Goal: Information Seeking & Learning: Find specific fact

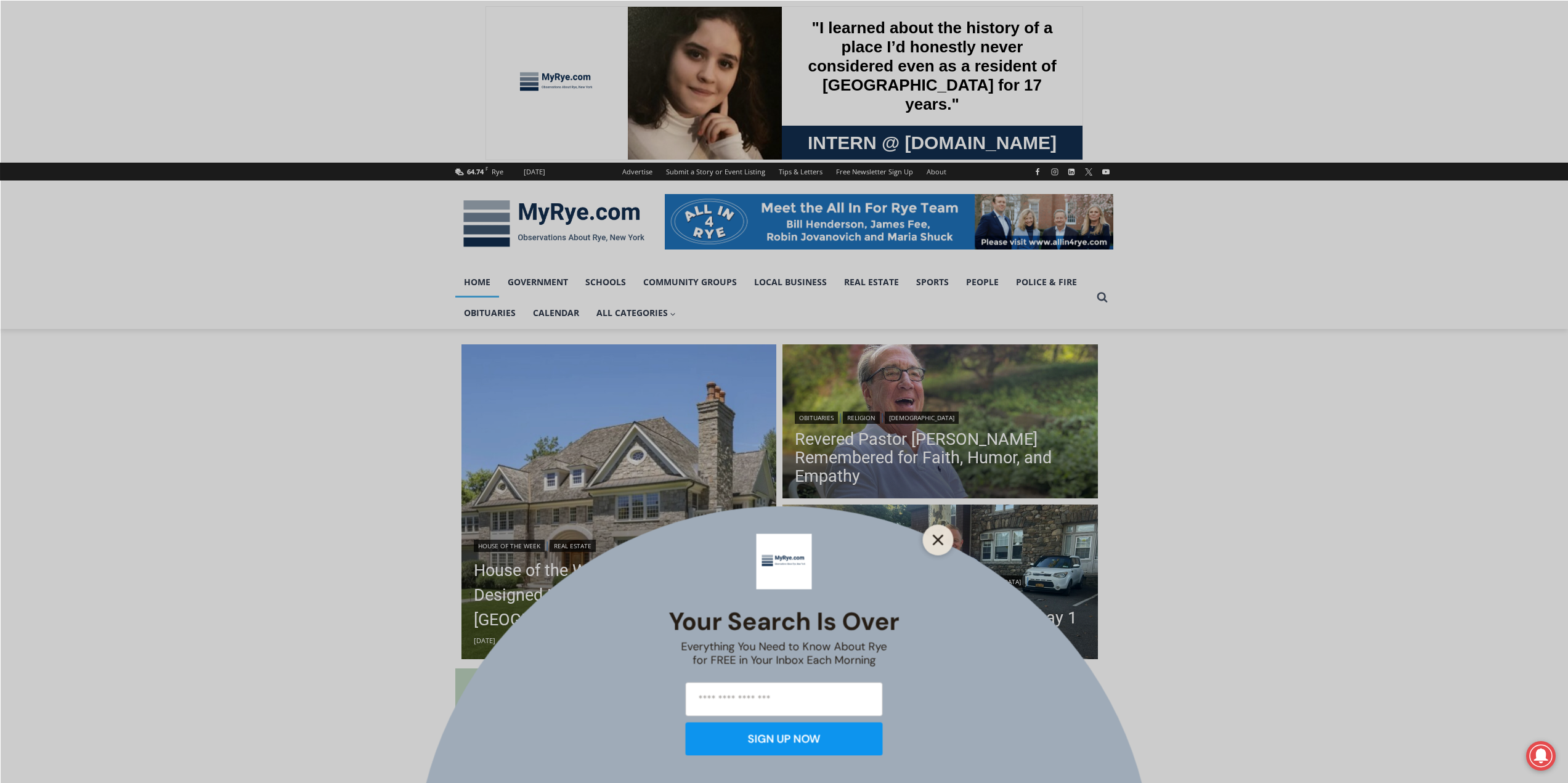
click at [930, 537] on button "Close" at bounding box center [939, 540] width 18 height 18
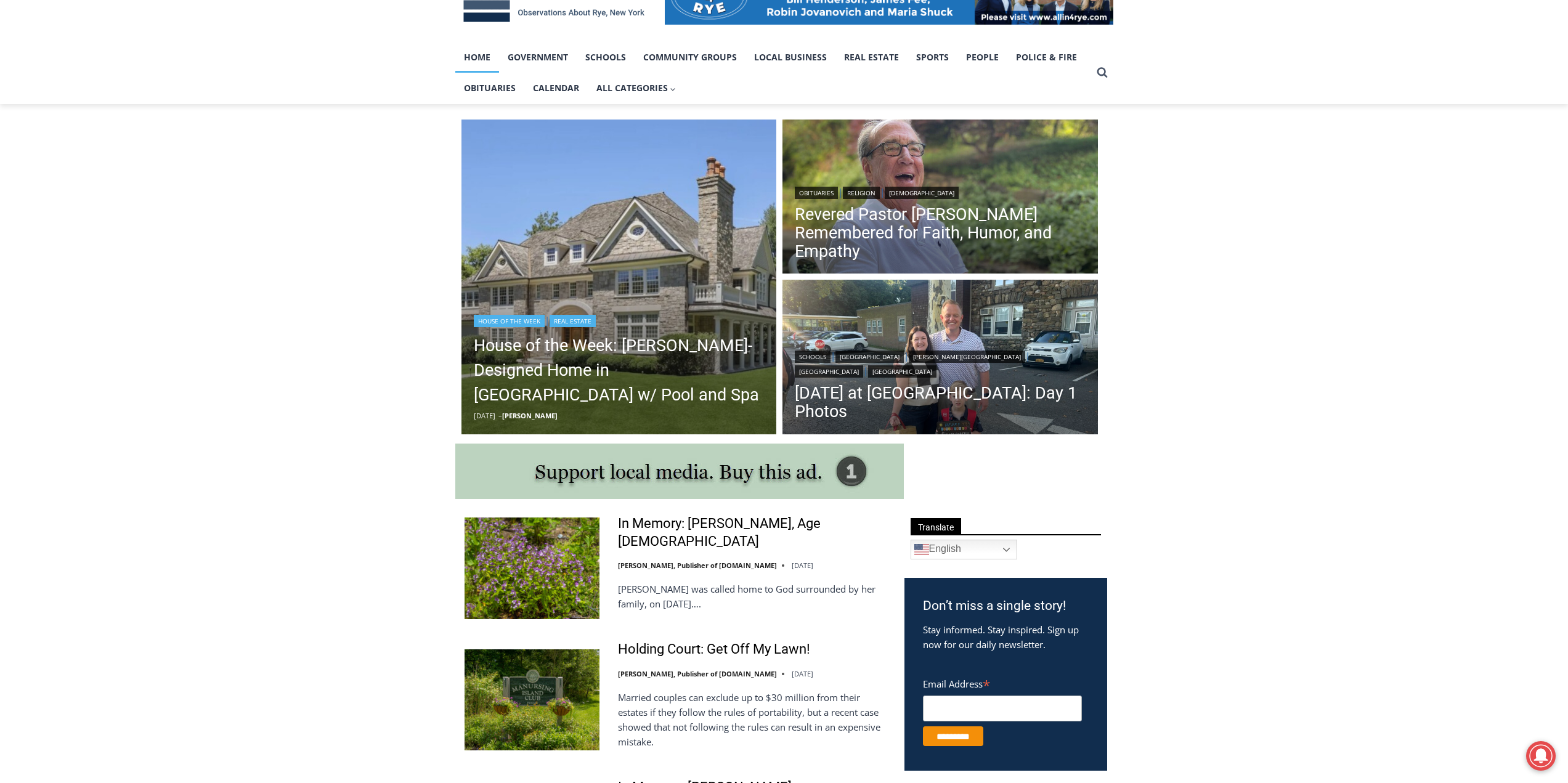
scroll to position [246, 0]
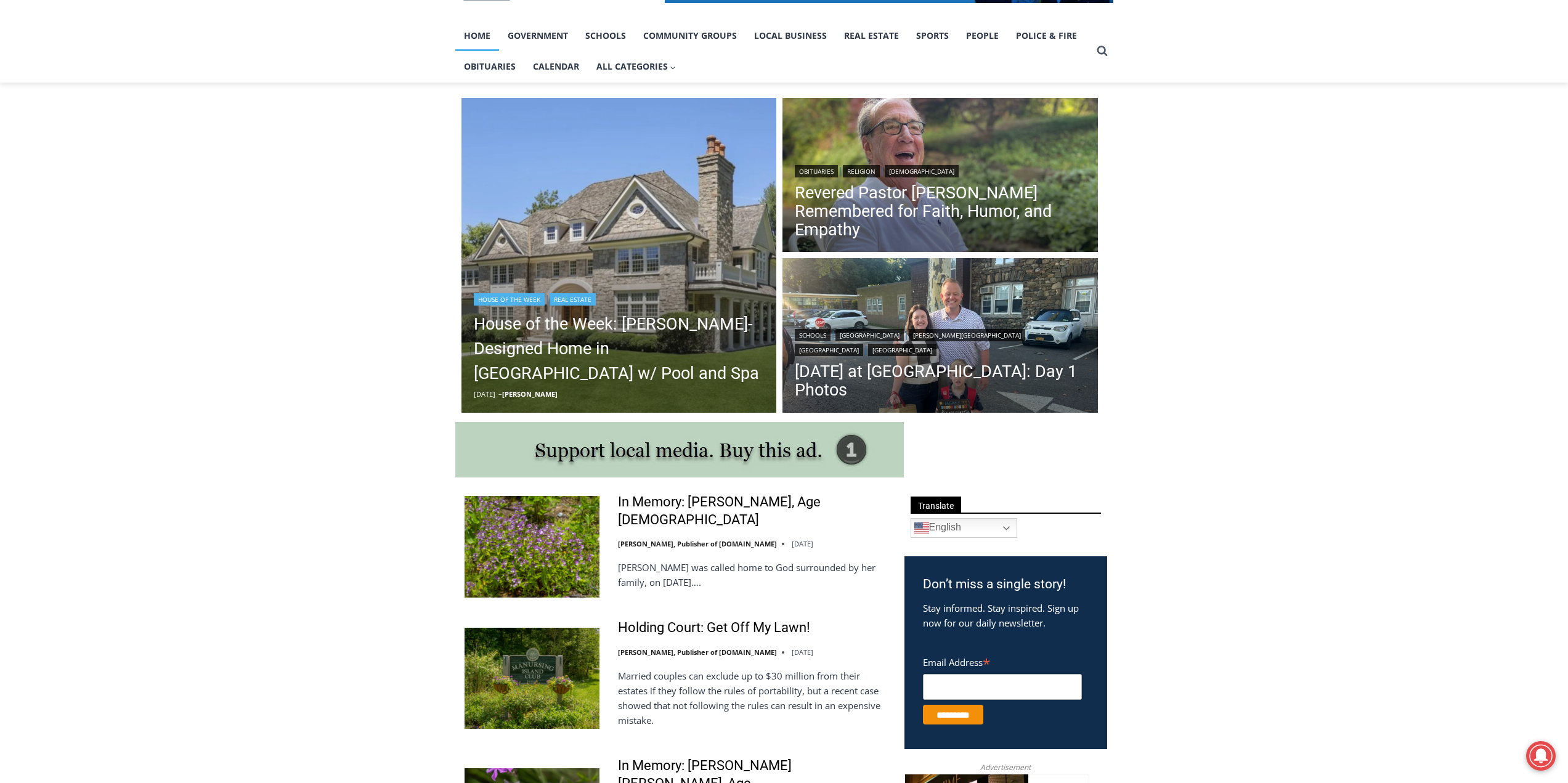
click at [638, 306] on div "House of the Week | Real Estate" at bounding box center [619, 298] width 291 height 15
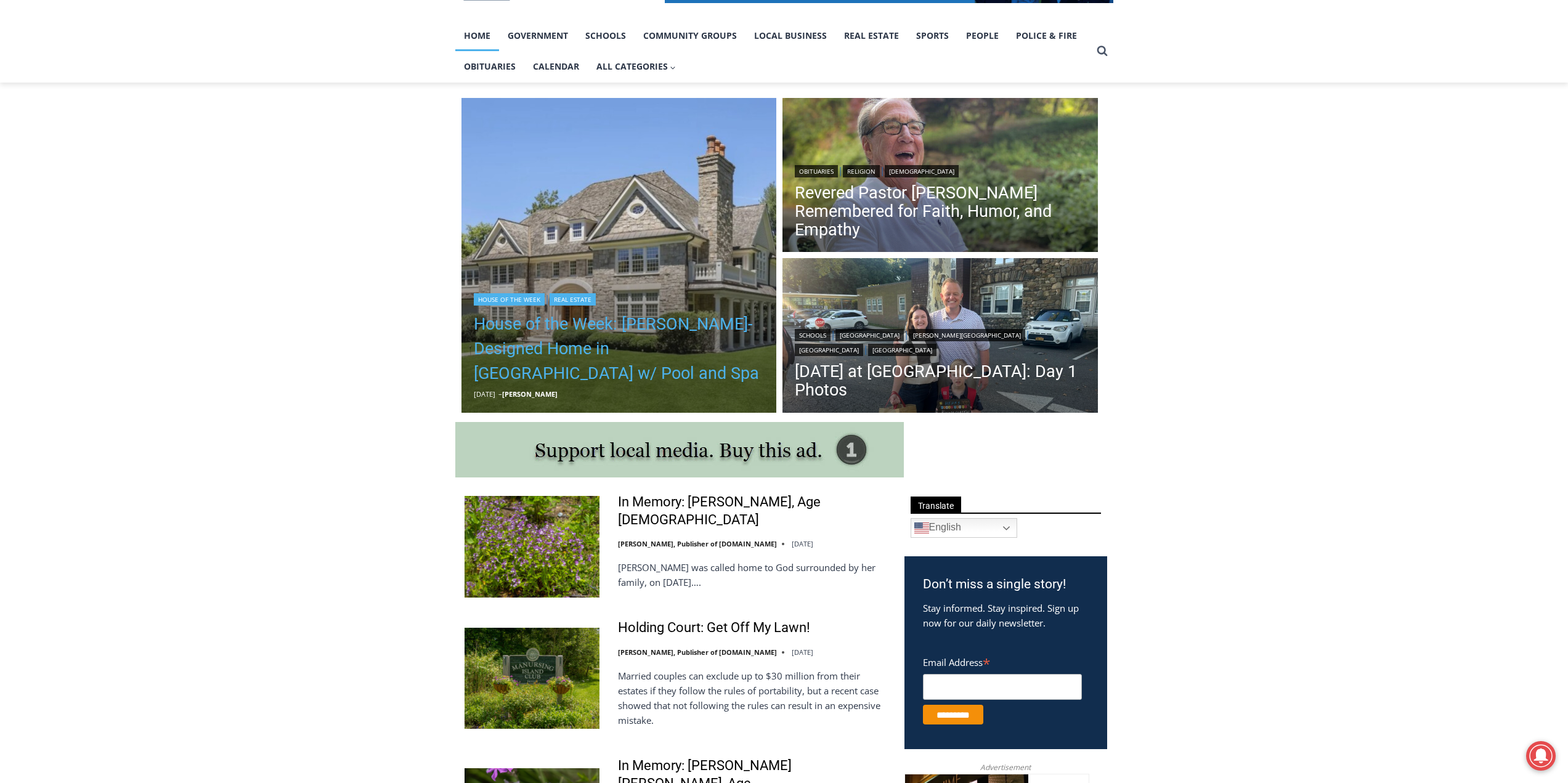
click at [641, 321] on link "House of the Week: [PERSON_NAME]-Designed Home in [GEOGRAPHIC_DATA] w/ Pool and…" at bounding box center [619, 349] width 291 height 74
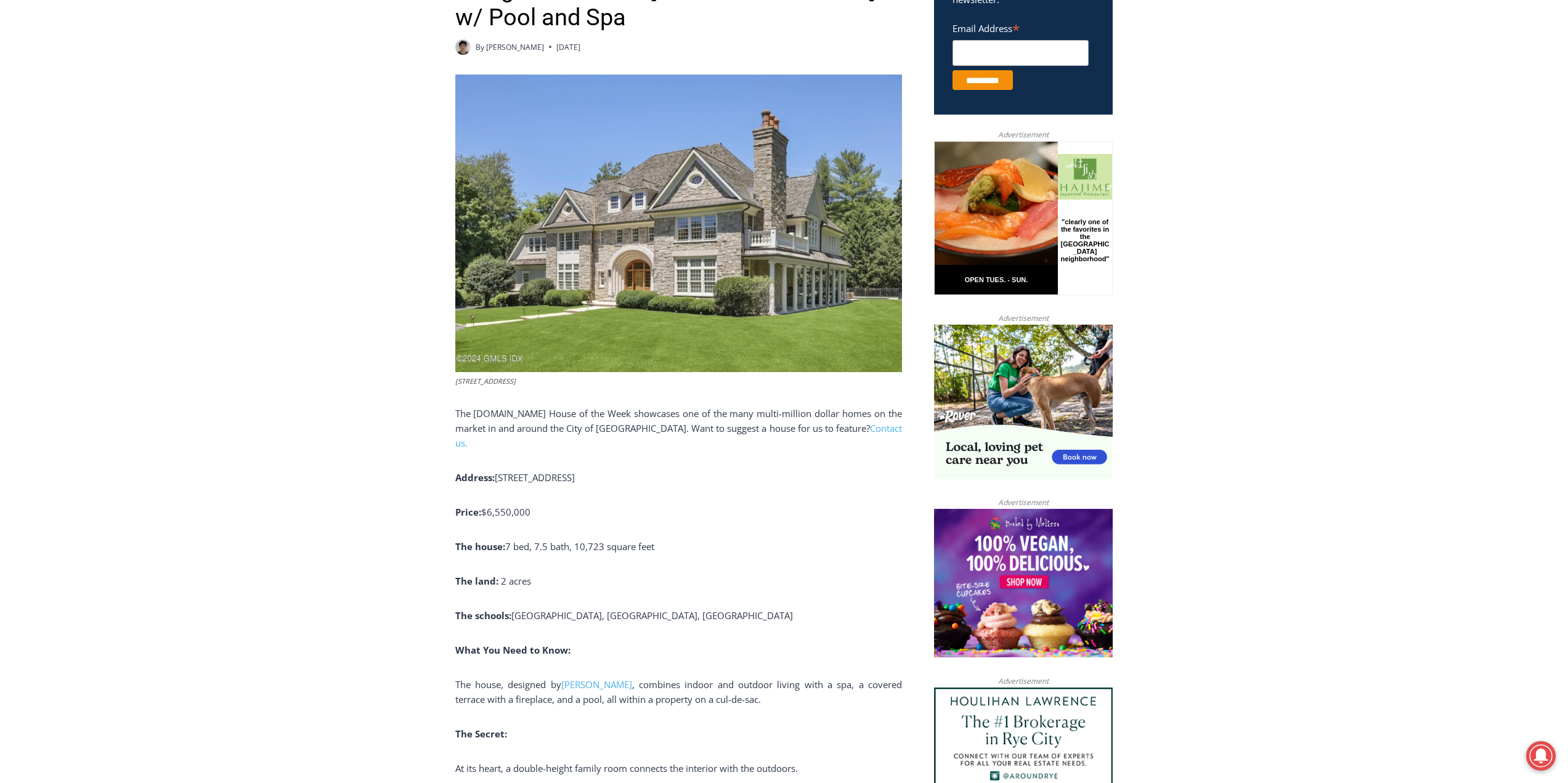
scroll to position [532, 0]
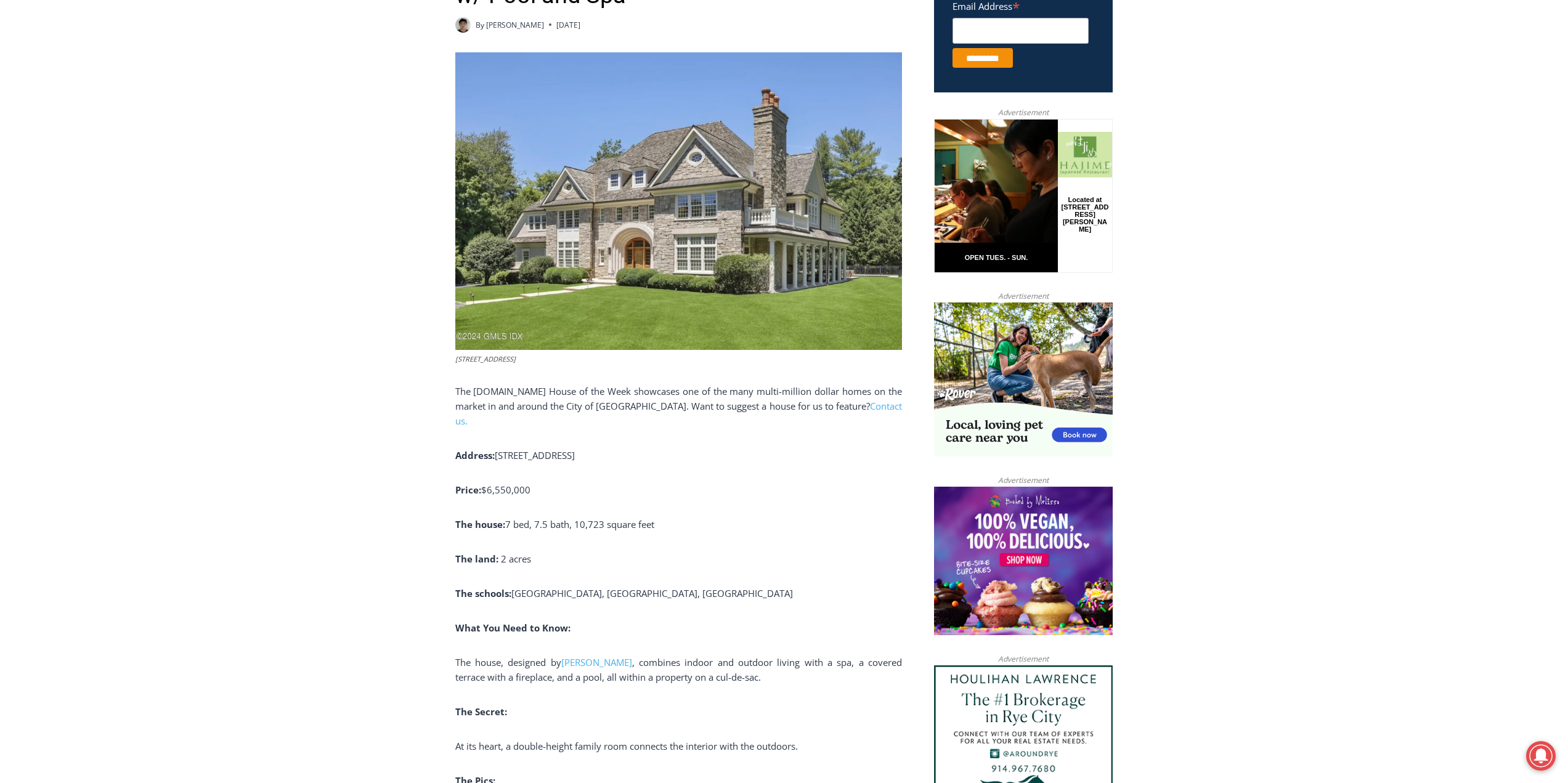
drag, startPoint x: 496, startPoint y: 419, endPoint x: 615, endPoint y: 417, distance: 119.0
click at [575, 449] on b "Address: [STREET_ADDRESS]" at bounding box center [516, 455] width 119 height 12
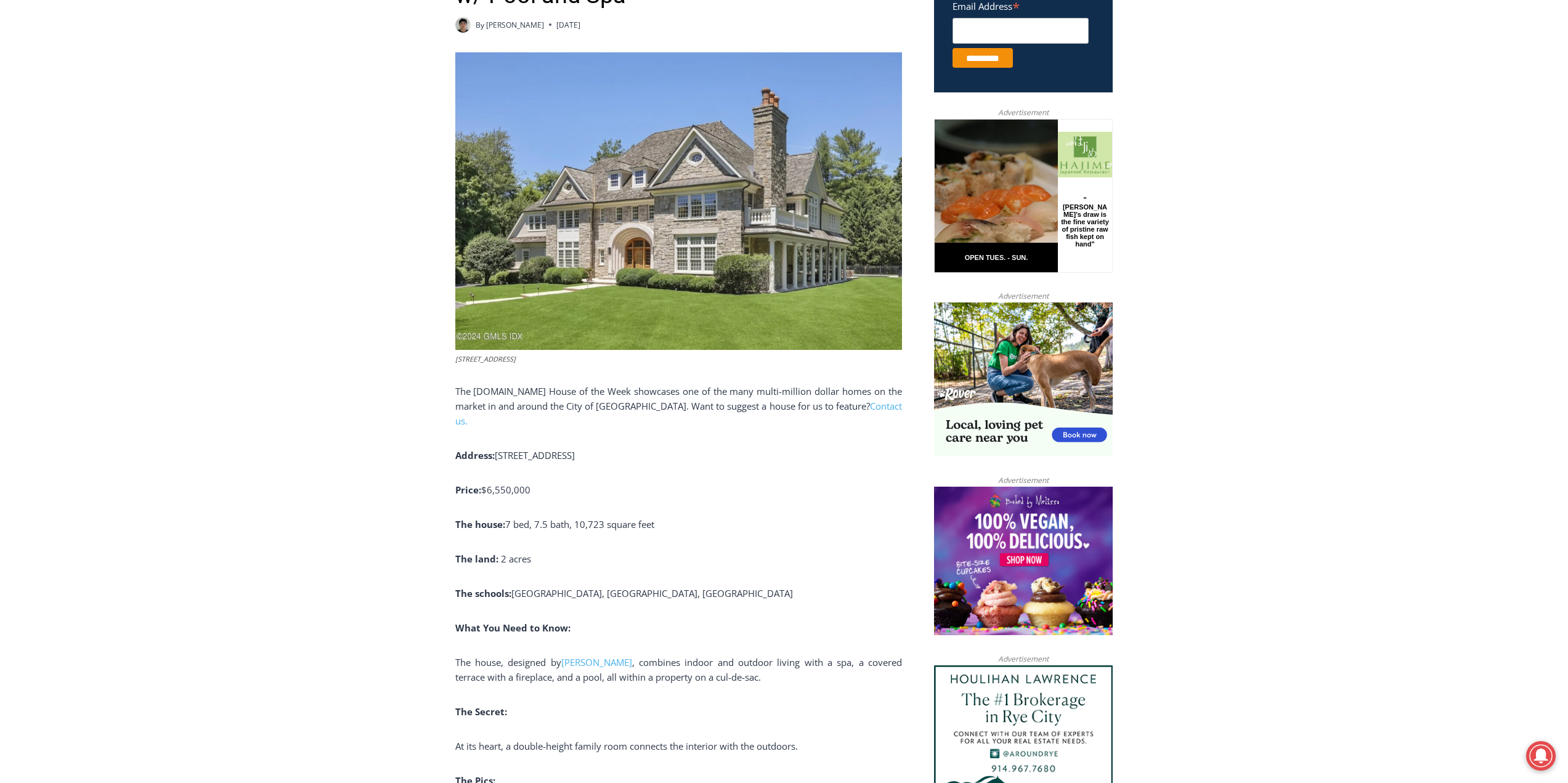
copy span "[STREET_ADDRESS]"
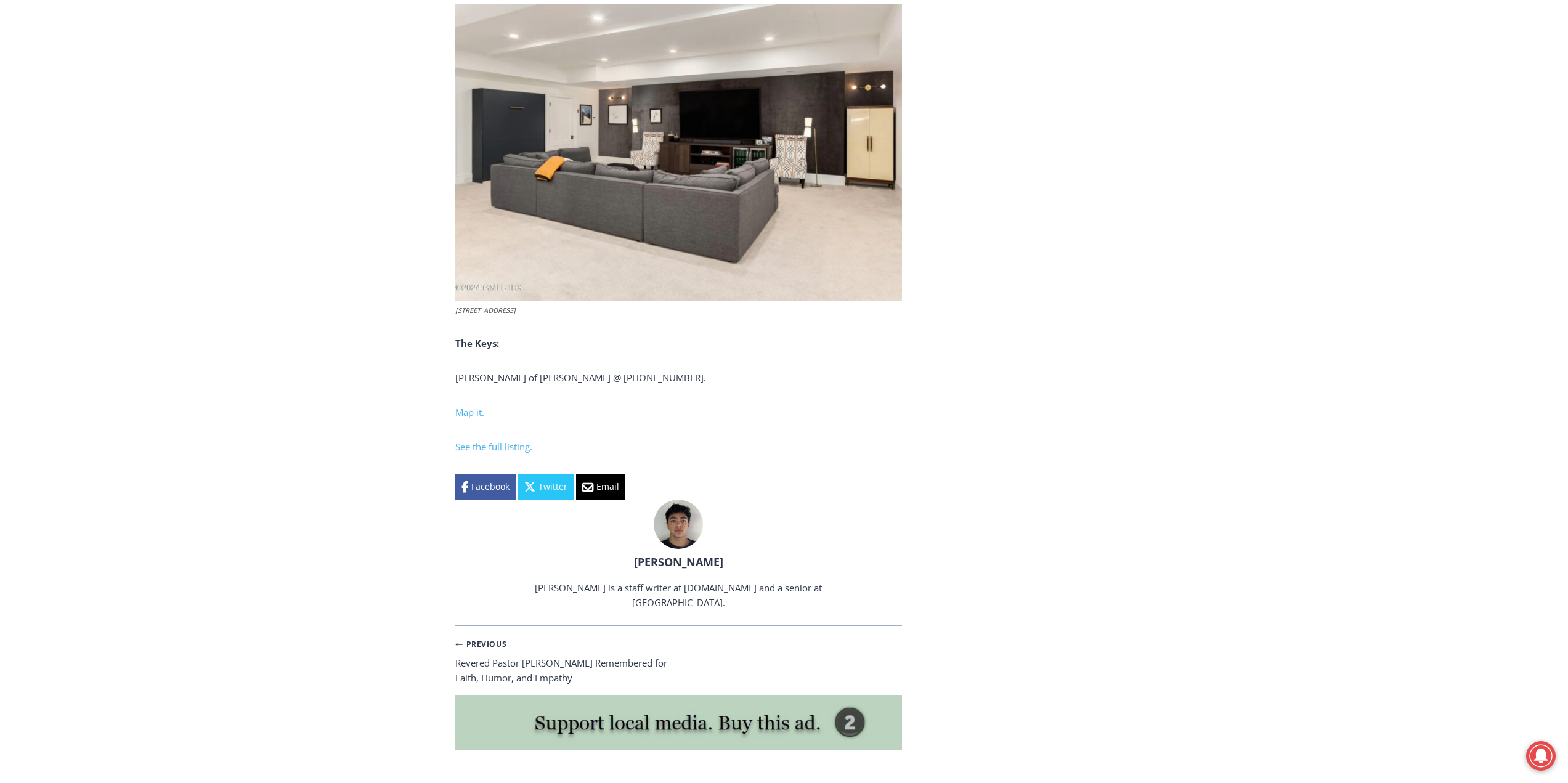
scroll to position [4661, 0]
